Goal: Use online tool/utility: Utilize a website feature to perform a specific function

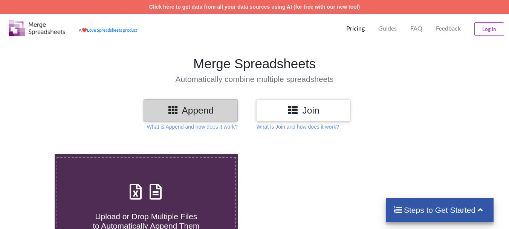
click at [189, 110] on h3 "Append" at bounding box center [190, 110] width 83 height 11
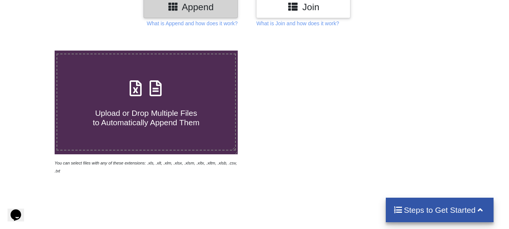
scroll to position [113, 0]
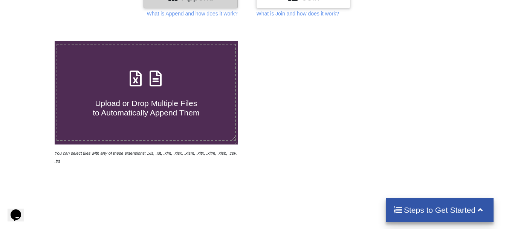
click at [143, 87] on span at bounding box center [146, 79] width 40 height 18
click at [34, 41] on input "Upload or Drop Multiple Files to Automatically Append Them" at bounding box center [34, 41] width 0 height 0
type input "C:\fakepath\ClaimPaidReport-[GEOGRAPHIC_DATA](aay).xls"
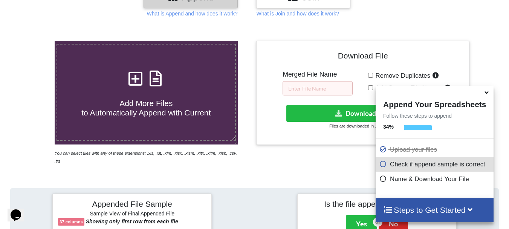
scroll to position [293, 0]
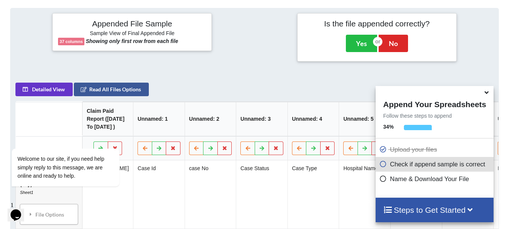
click at [486, 92] on icon at bounding box center [487, 91] width 8 height 7
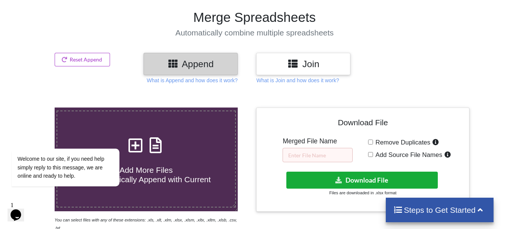
scroll to position [113, 0]
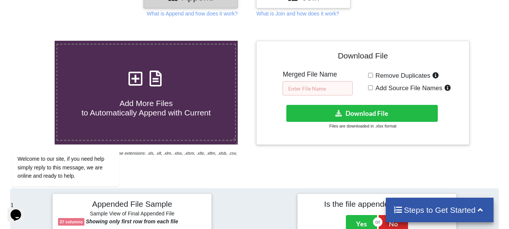
click at [303, 89] on input "text" at bounding box center [318, 88] width 70 height 14
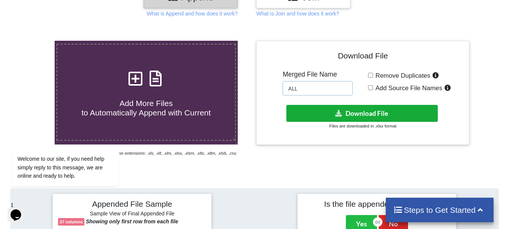
type input "ALL"
click at [365, 115] on button "Download File" at bounding box center [361, 113] width 151 height 17
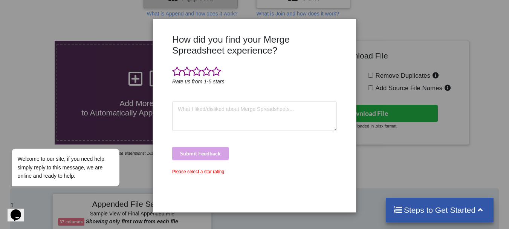
click at [390, 174] on div "How did you find your Merge Spreadsheet experience? Rate us from 1-5 stars Subm…" at bounding box center [254, 114] width 509 height 229
click at [105, 23] on div "How did you find your Merge Spreadsheet experience? Rate us from 1-5 stars Subm…" at bounding box center [254, 114] width 509 height 229
